Goal: Task Accomplishment & Management: Manage account settings

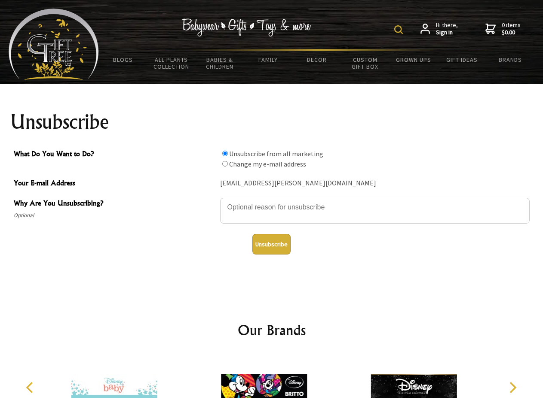
click at [400, 30] on img at bounding box center [398, 29] width 9 height 9
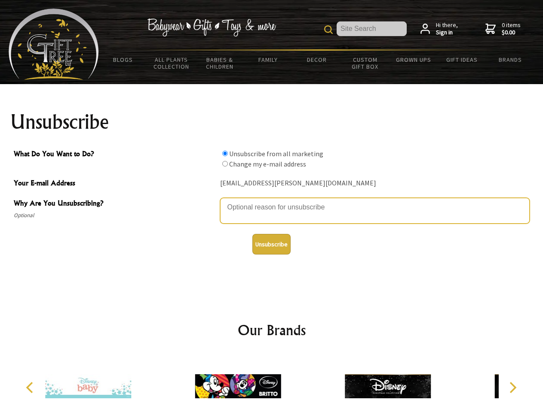
click at [271, 201] on textarea "Why Are You Unsubscribing?" at bounding box center [374, 211] width 309 height 26
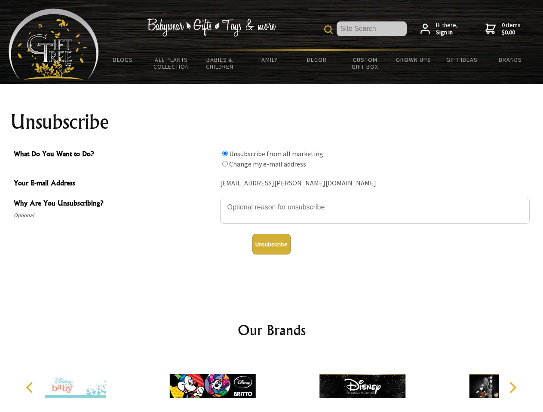
click at [225, 153] on input "What Do You Want to Do?" at bounding box center [225, 154] width 6 height 6
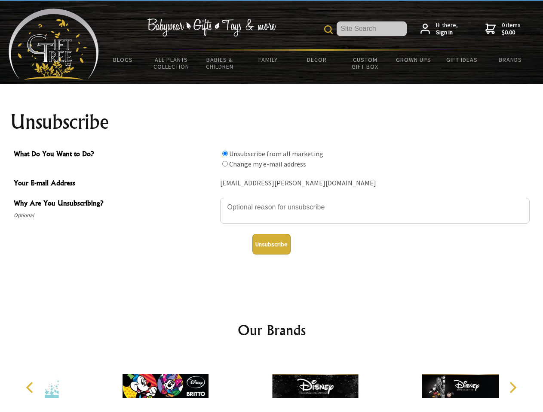
click at [225, 164] on input "What Do You Want to Do?" at bounding box center [225, 164] width 6 height 6
radio input "true"
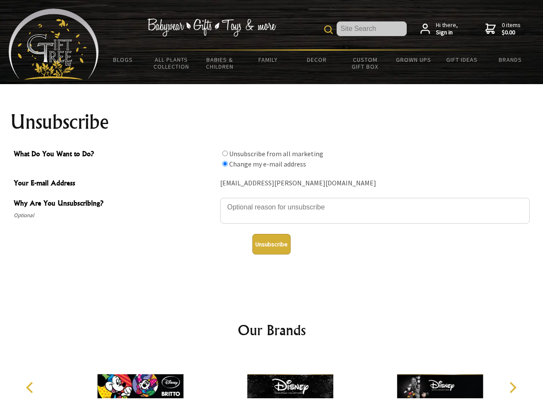
click at [271, 244] on button "Unsubscribe" at bounding box center [271, 244] width 38 height 21
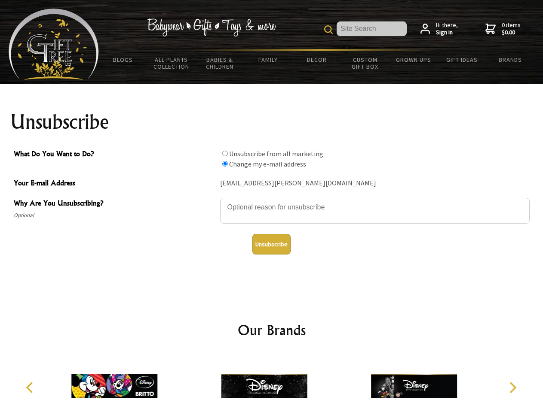
click at [31, 388] on icon "Previous" at bounding box center [30, 387] width 11 height 11
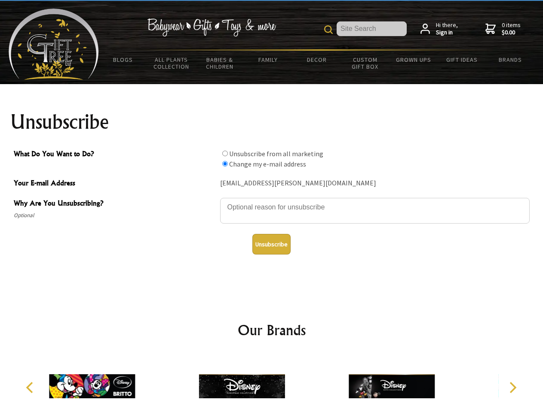
click at [512, 388] on icon "Next" at bounding box center [511, 387] width 11 height 11
